Goal: Book appointment/travel/reservation

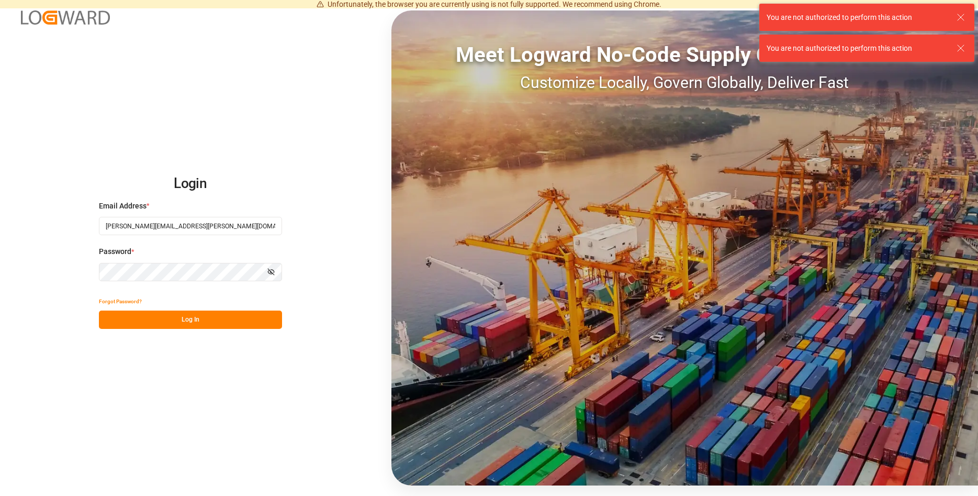
click at [191, 313] on button "Log In" at bounding box center [190, 319] width 183 height 18
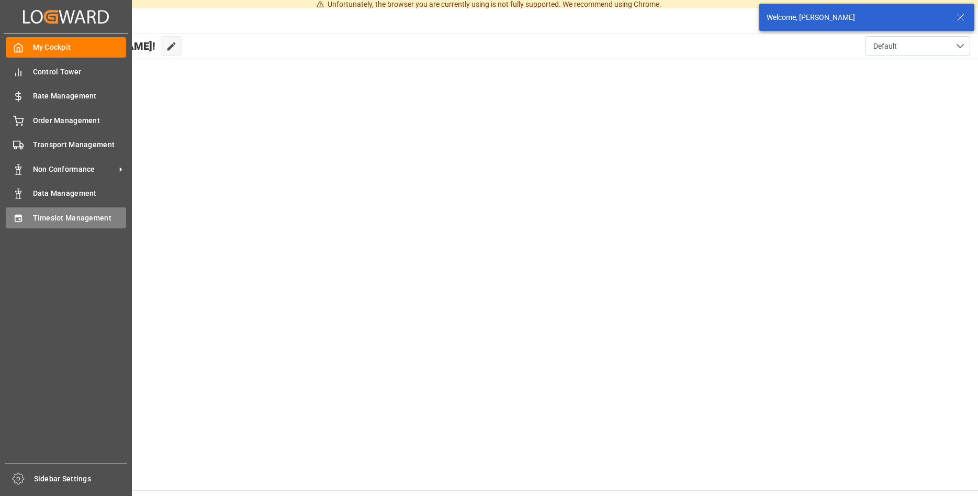
click at [57, 212] on div "Timeslot Management Timeslot Management" at bounding box center [66, 217] width 120 height 20
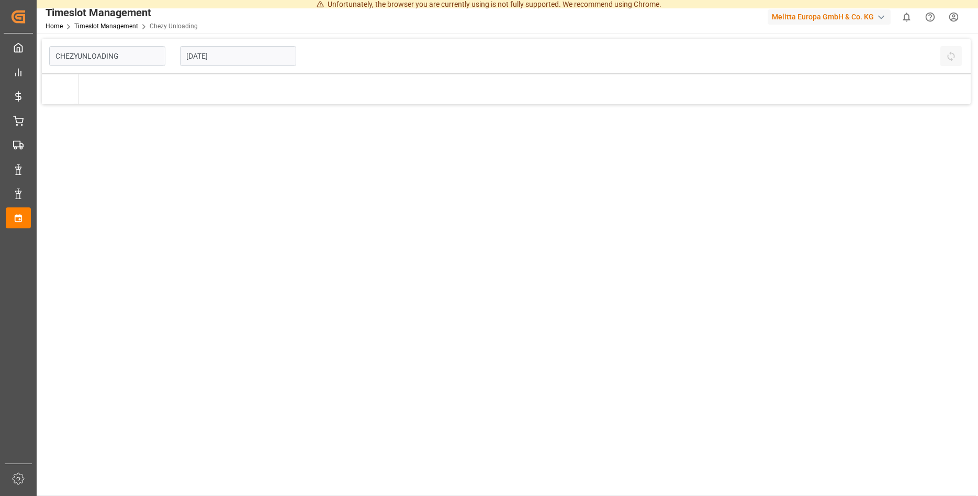
type input "Chezy Unloading"
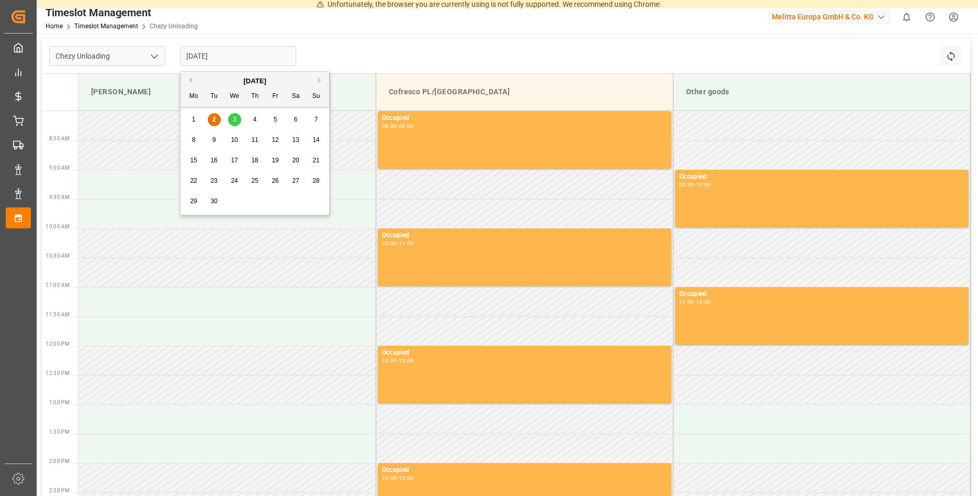
click at [270, 59] on input "[DATE]" at bounding box center [238, 56] width 116 height 20
click at [237, 117] on div "3" at bounding box center [234, 120] width 13 height 13
type input "[DATE]"
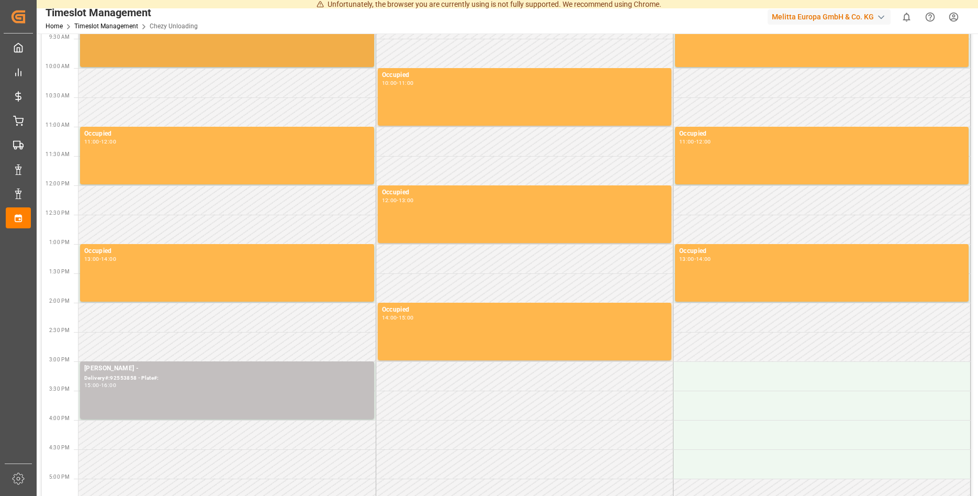
scroll to position [267, 0]
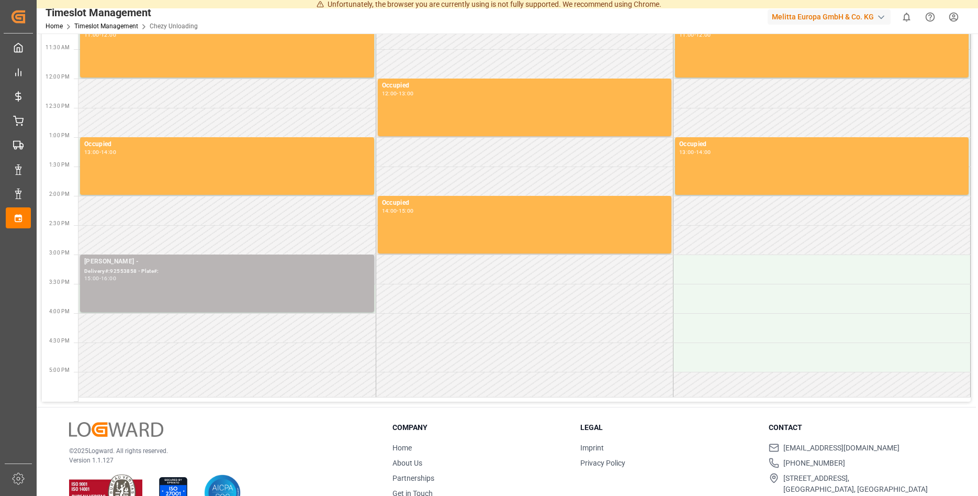
click at [153, 280] on div "15:00 - 16:00" at bounding box center [227, 279] width 286 height 6
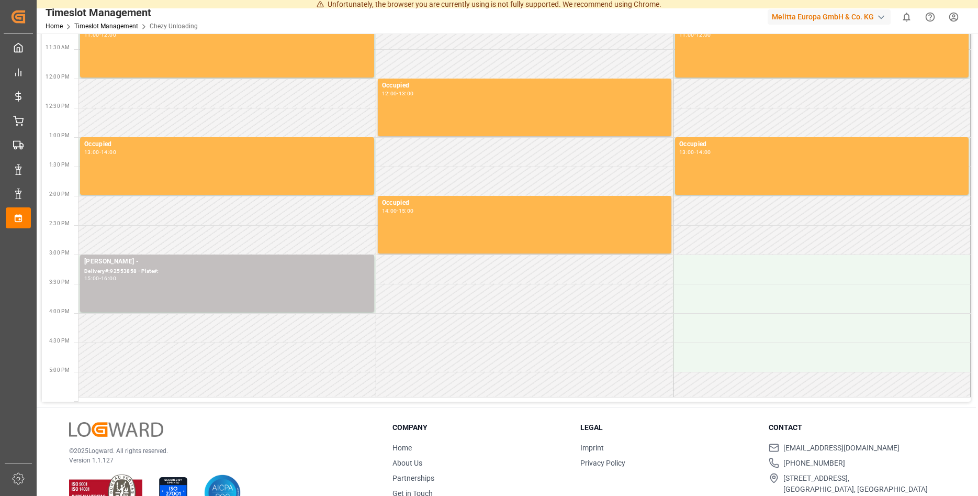
click at [166, 263] on div "[PERSON_NAME] -" at bounding box center [227, 262] width 286 height 10
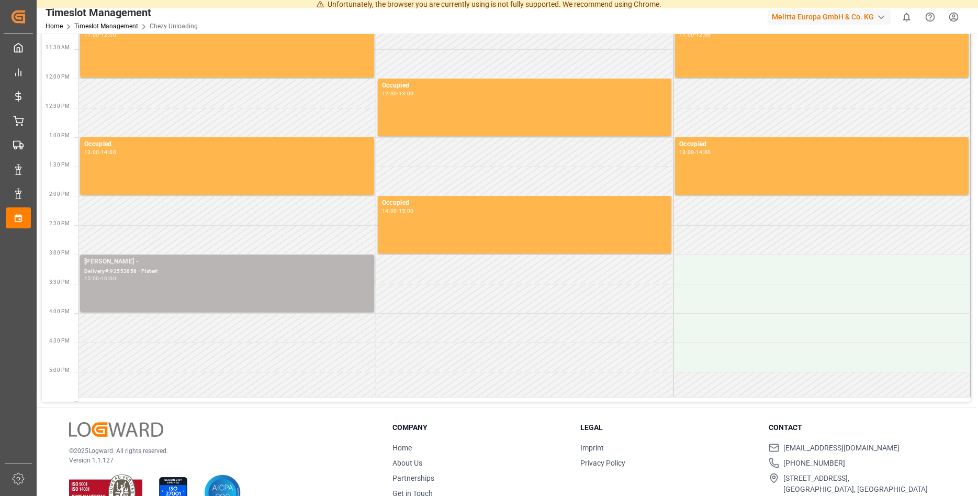
click at [135, 276] on div "15:00 - 16:00" at bounding box center [227, 279] width 286 height 6
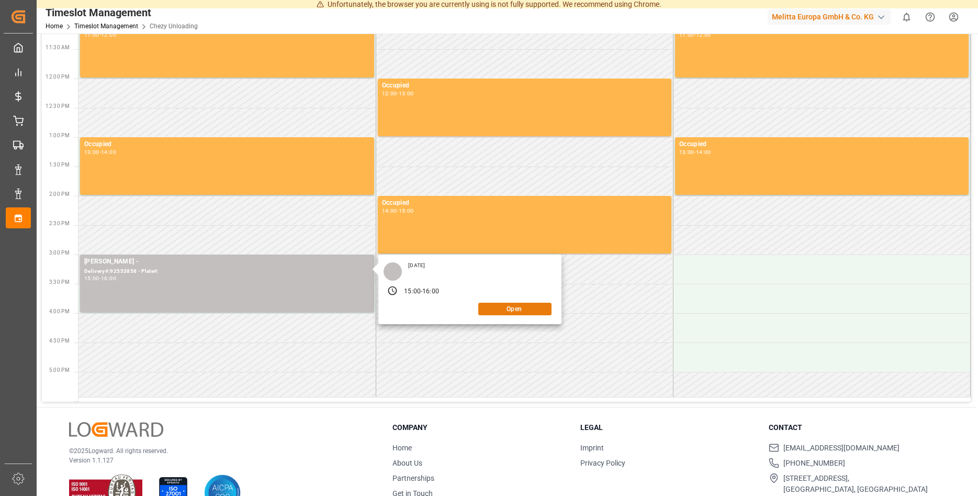
click at [520, 308] on button "Open" at bounding box center [515, 309] width 73 height 13
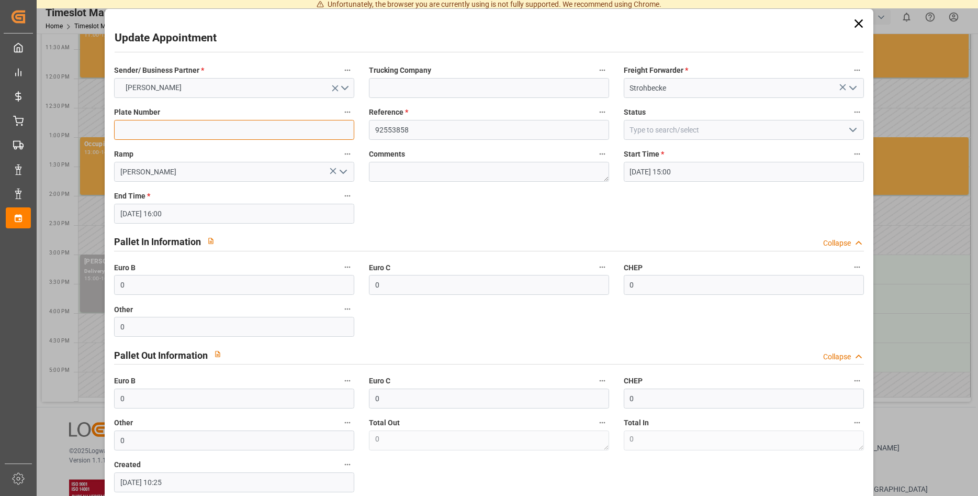
click at [176, 123] on input at bounding box center [234, 130] width 240 height 20
paste input "PP 9676P/ PP 8203R"
click at [153, 128] on input "PP 9676P/ PP 8203R" at bounding box center [234, 130] width 240 height 20
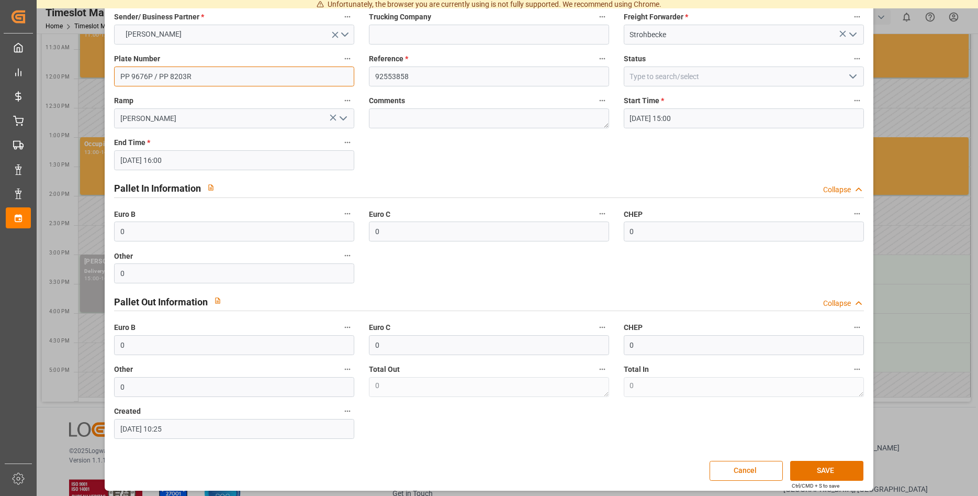
scroll to position [57, 0]
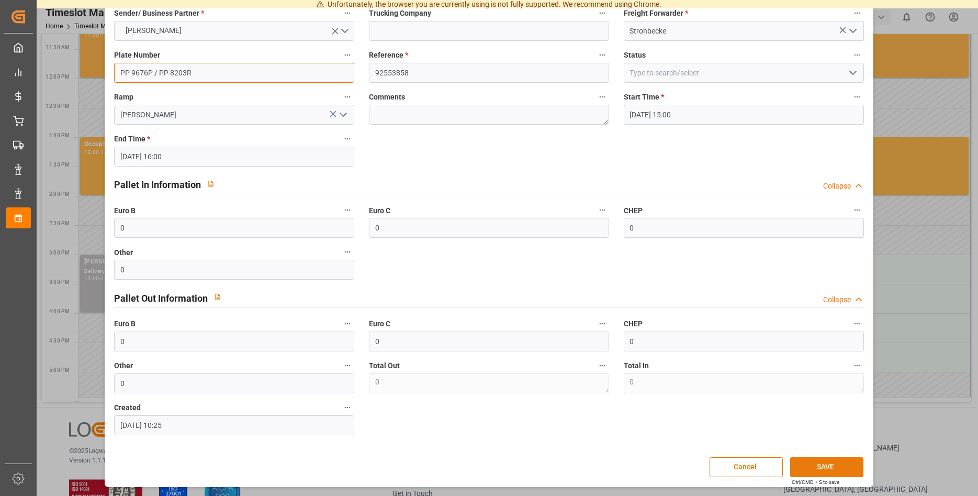
type input "PP 9676P / PP 8203R"
click at [845, 464] on button "SAVE" at bounding box center [827, 467] width 73 height 20
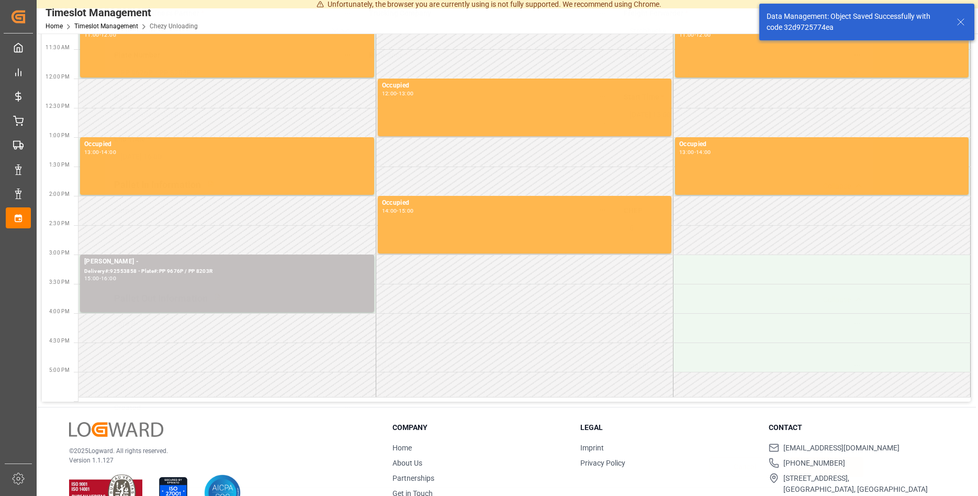
scroll to position [267, 0]
